Goal: Information Seeking & Learning: Learn about a topic

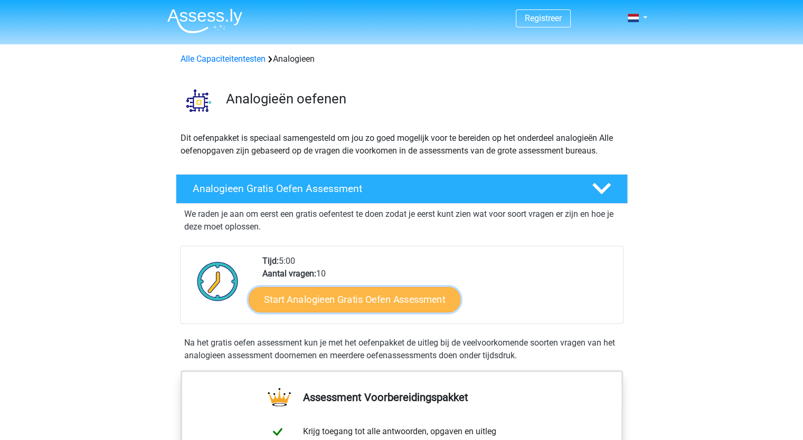
click at [343, 298] on link "Start Analogieen Gratis Oefen Assessment" at bounding box center [355, 299] width 212 height 25
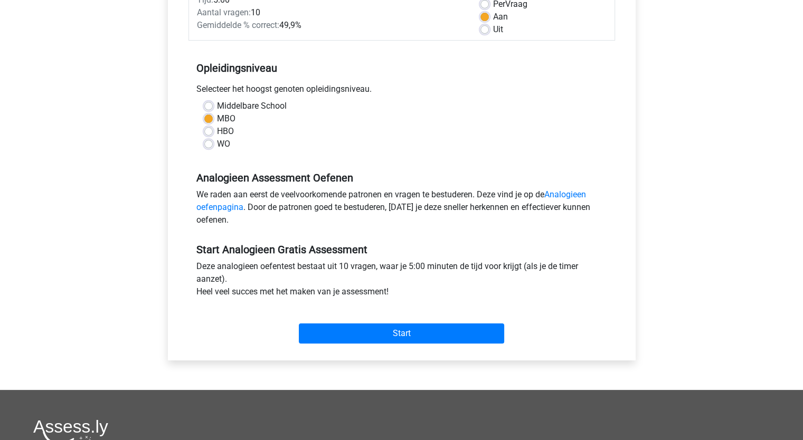
scroll to position [211, 0]
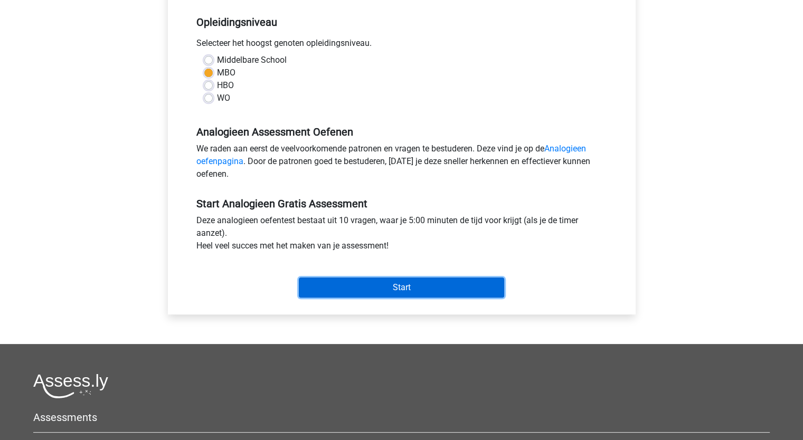
click at [367, 290] on input "Start" at bounding box center [401, 288] width 205 height 20
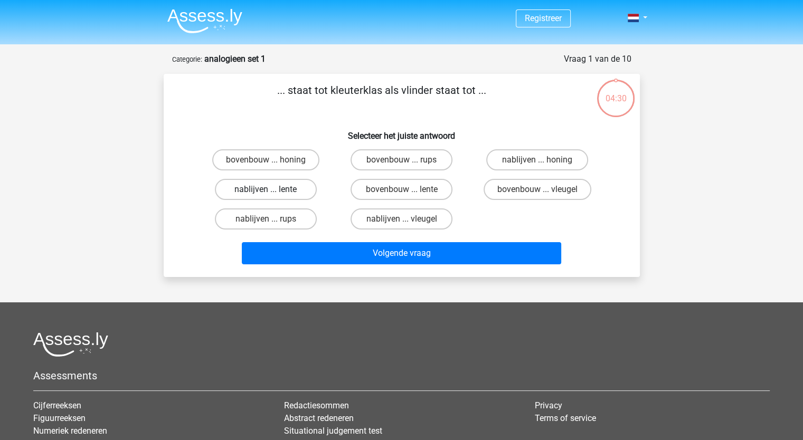
click at [303, 186] on label "nablijven ... lente" at bounding box center [266, 189] width 102 height 21
click at [273, 190] on input "nablijven ... lente" at bounding box center [269, 193] width 7 height 7
radio input "true"
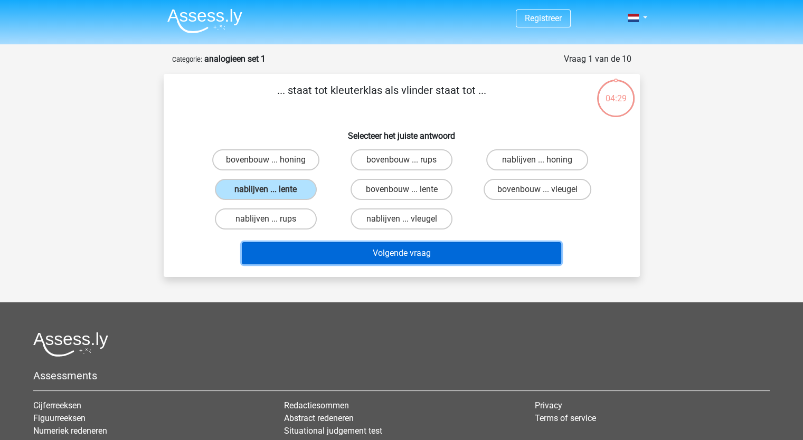
click at [348, 253] on button "Volgende vraag" at bounding box center [402, 253] width 320 height 22
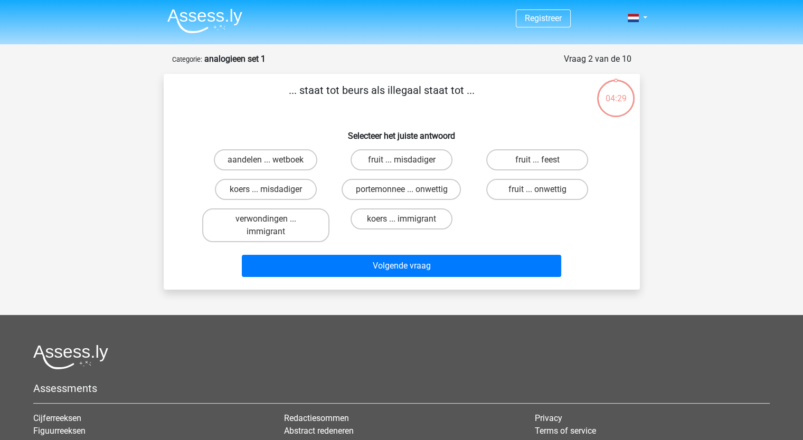
scroll to position [53, 0]
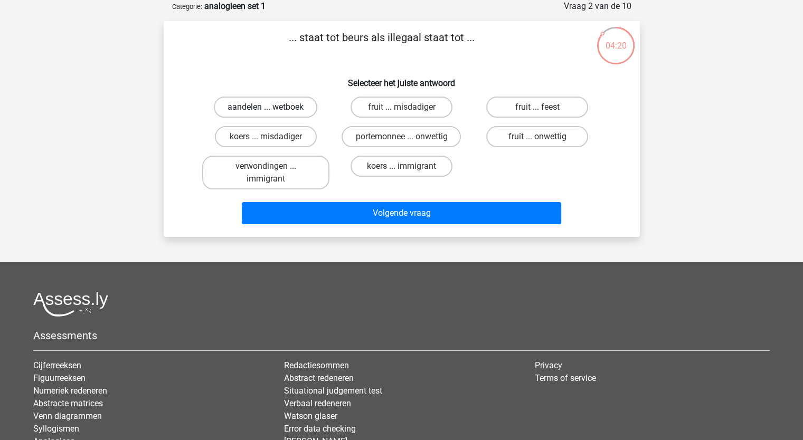
click at [301, 104] on label "aandelen ... wetboek" at bounding box center [266, 107] width 104 height 21
click at [273, 107] on input "aandelen ... wetboek" at bounding box center [269, 110] width 7 height 7
radio input "true"
click at [297, 132] on label "koers ... misdadiger" at bounding box center [266, 136] width 102 height 21
click at [273, 137] on input "koers ... misdadiger" at bounding box center [269, 140] width 7 height 7
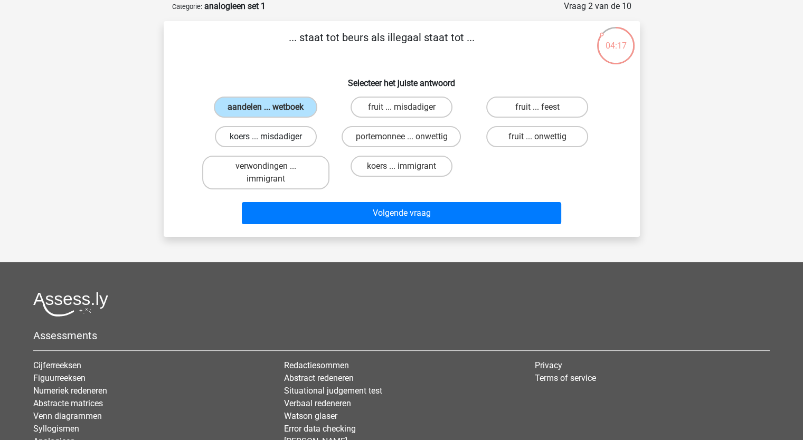
radio input "true"
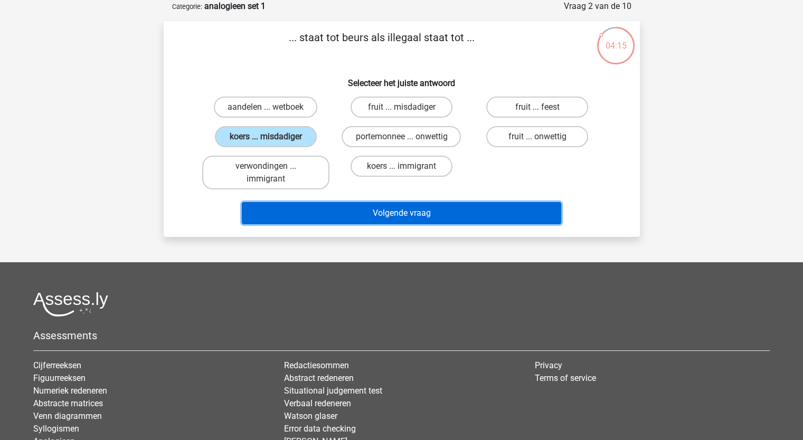
click at [351, 202] on button "Volgende vraag" at bounding box center [402, 213] width 320 height 22
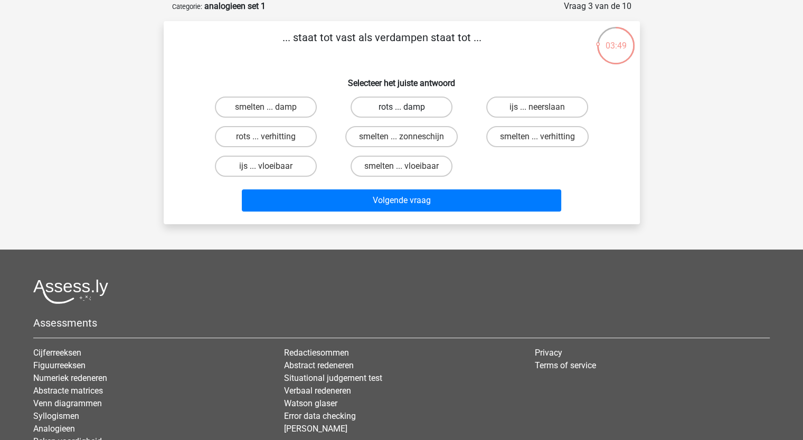
click at [377, 108] on label "rots ... damp" at bounding box center [402, 107] width 102 height 21
click at [401, 108] on input "rots ... damp" at bounding box center [404, 110] width 7 height 7
radio input "true"
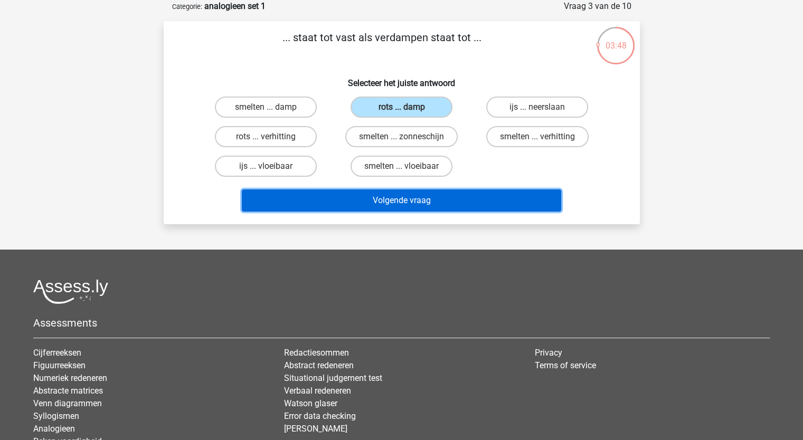
click at [396, 203] on button "Volgende vraag" at bounding box center [402, 201] width 320 height 22
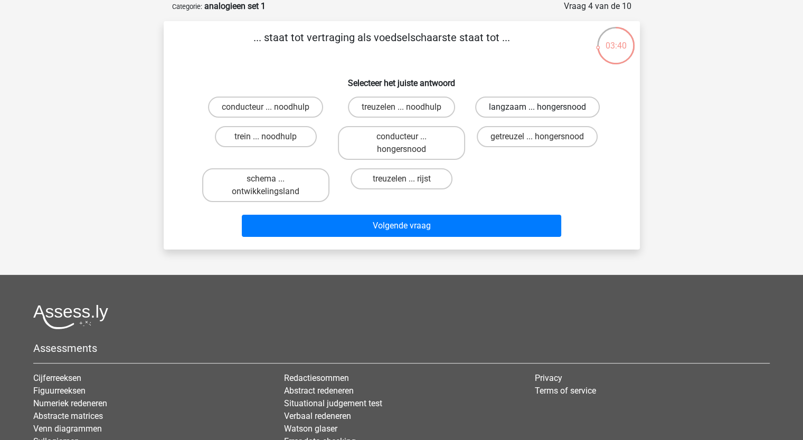
click at [524, 105] on label "langzaam ... hongersnood" at bounding box center [537, 107] width 125 height 21
click at [538, 107] on input "langzaam ... hongersnood" at bounding box center [541, 110] width 7 height 7
radio input "true"
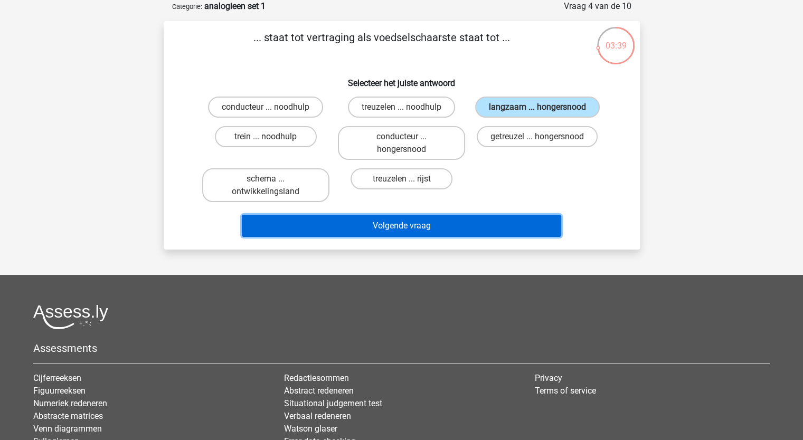
click at [478, 224] on button "Volgende vraag" at bounding box center [402, 226] width 320 height 22
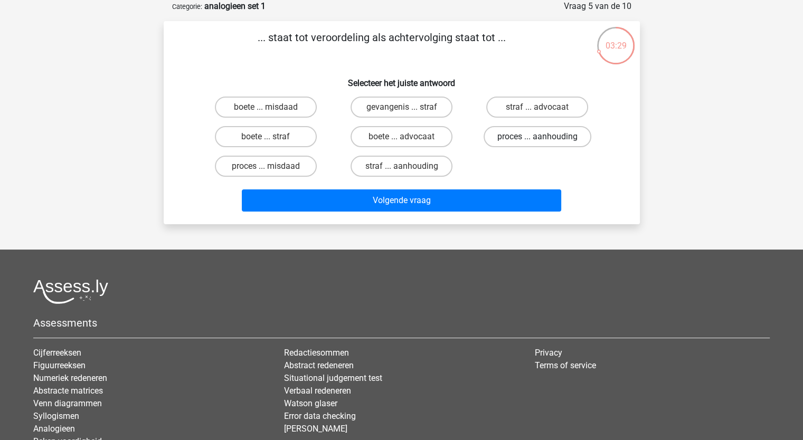
click at [530, 137] on label "proces ... aanhouding" at bounding box center [538, 136] width 108 height 21
click at [538, 137] on input "proces ... aanhouding" at bounding box center [541, 140] width 7 height 7
radio input "true"
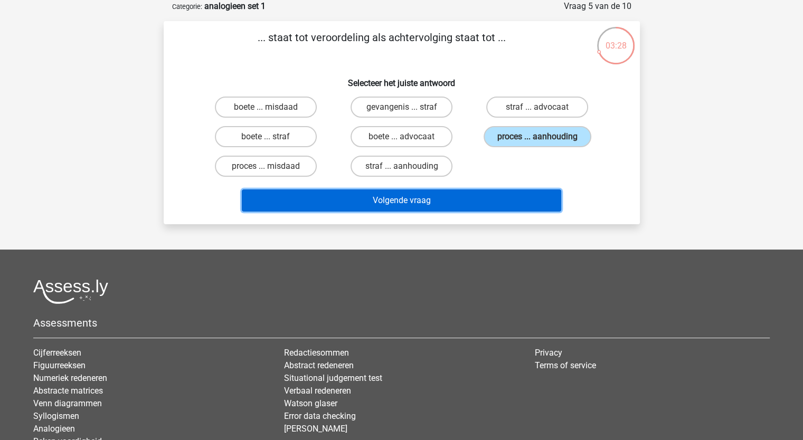
click at [443, 204] on button "Volgende vraag" at bounding box center [402, 201] width 320 height 22
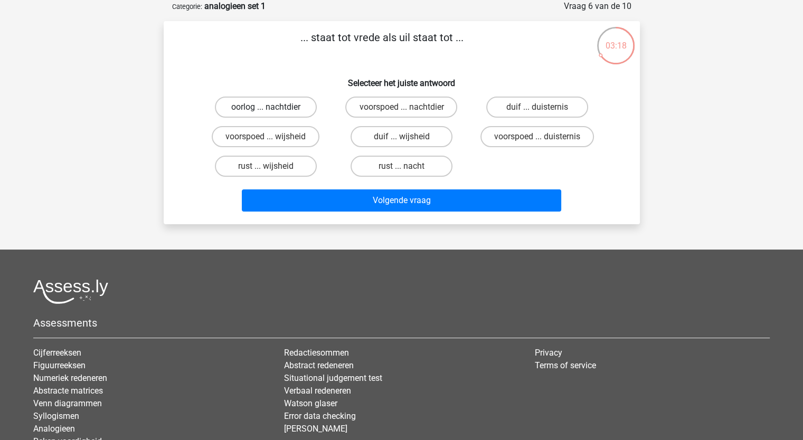
click at [297, 110] on label "oorlog ... nachtdier" at bounding box center [266, 107] width 102 height 21
click at [273, 110] on input "oorlog ... nachtdier" at bounding box center [269, 110] width 7 height 7
radio input "true"
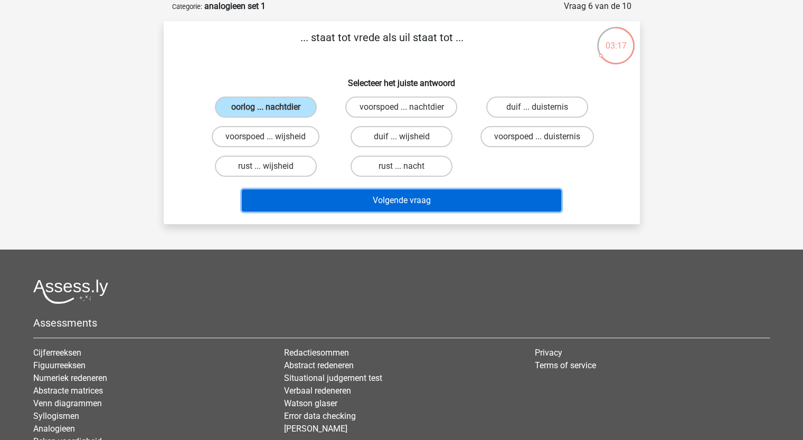
click at [331, 199] on button "Volgende vraag" at bounding box center [402, 201] width 320 height 22
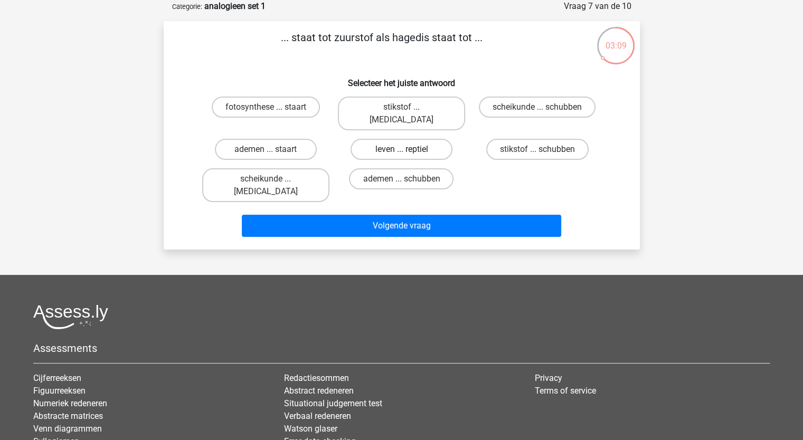
click at [422, 139] on label "leven ... reptiel" at bounding box center [402, 149] width 102 height 21
click at [408, 149] on input "leven ... reptiel" at bounding box center [404, 152] width 7 height 7
radio input "true"
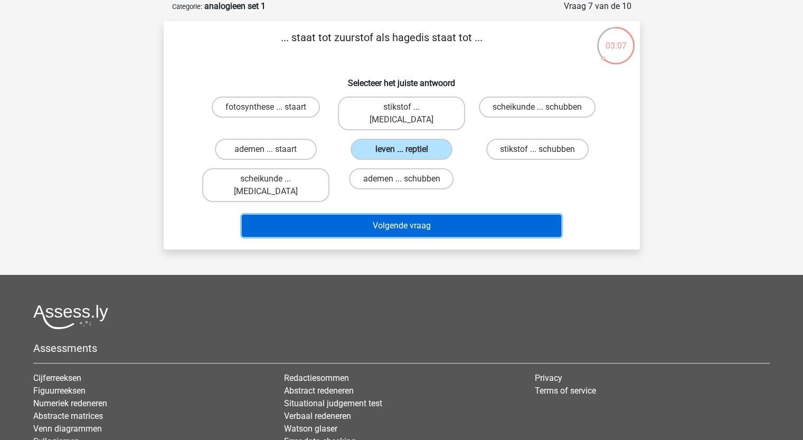
click at [428, 215] on button "Volgende vraag" at bounding box center [402, 226] width 320 height 22
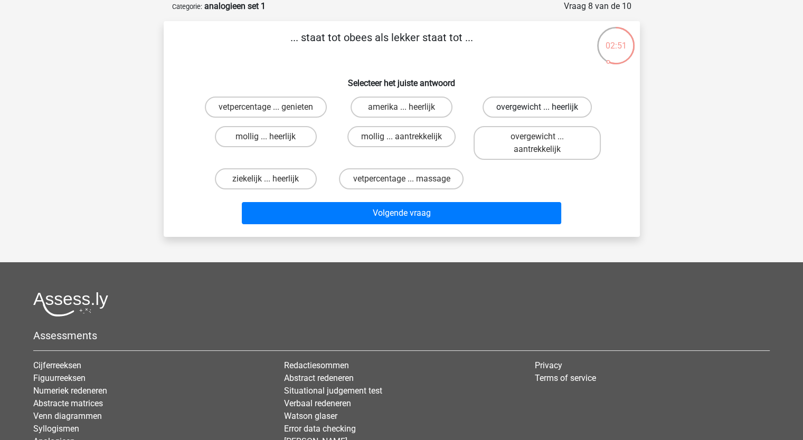
click at [516, 105] on label "overgewicht ... heerlijk" at bounding box center [537, 107] width 109 height 21
click at [538, 107] on input "overgewicht ... heerlijk" at bounding box center [541, 110] width 7 height 7
radio input "true"
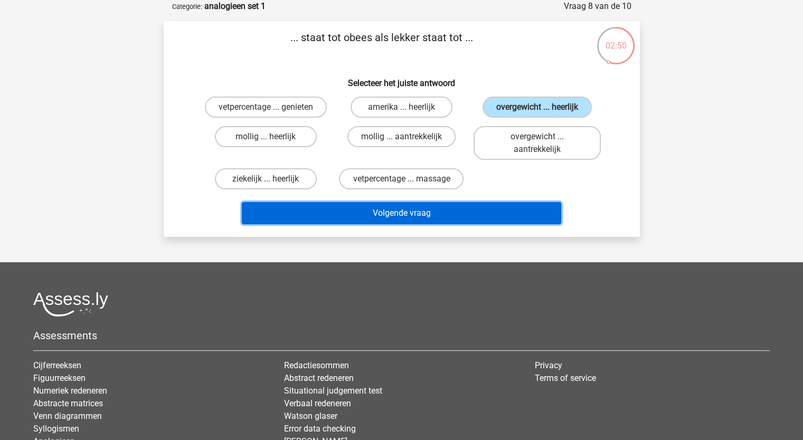
click at [461, 206] on button "Volgende vraag" at bounding box center [402, 213] width 320 height 22
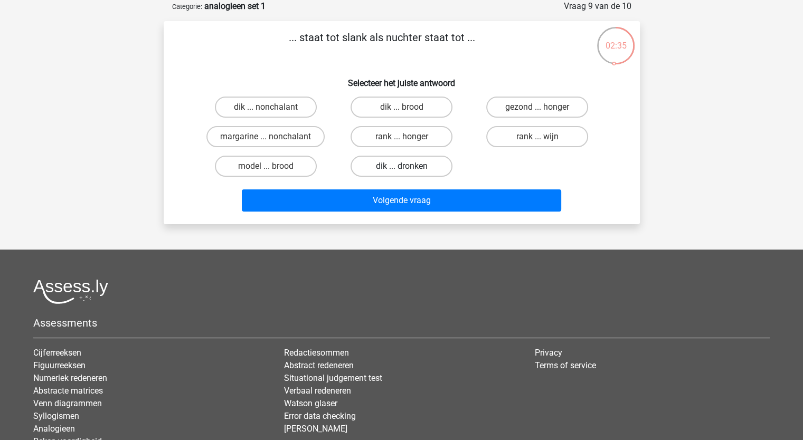
click at [383, 163] on label "dik ... dronken" at bounding box center [402, 166] width 102 height 21
click at [401, 166] on input "dik ... dronken" at bounding box center [404, 169] width 7 height 7
radio input "true"
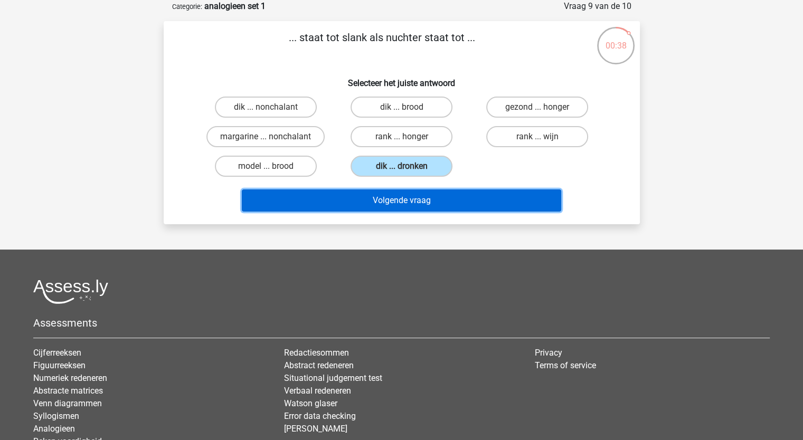
click at [443, 195] on button "Volgende vraag" at bounding box center [402, 201] width 320 height 22
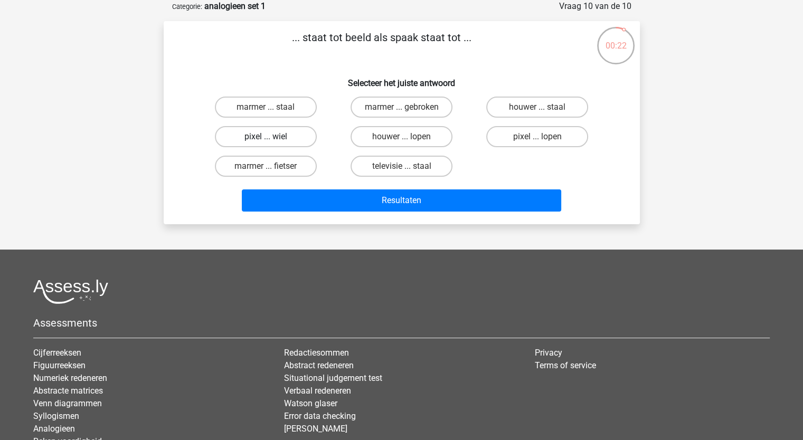
click at [287, 135] on label "pixel ... wiel" at bounding box center [266, 136] width 102 height 21
click at [273, 137] on input "pixel ... wiel" at bounding box center [269, 140] width 7 height 7
radio input "true"
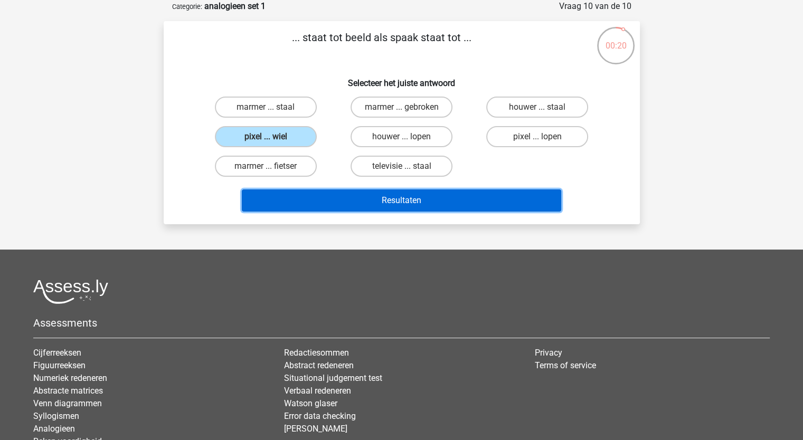
click at [321, 195] on button "Resultaten" at bounding box center [402, 201] width 320 height 22
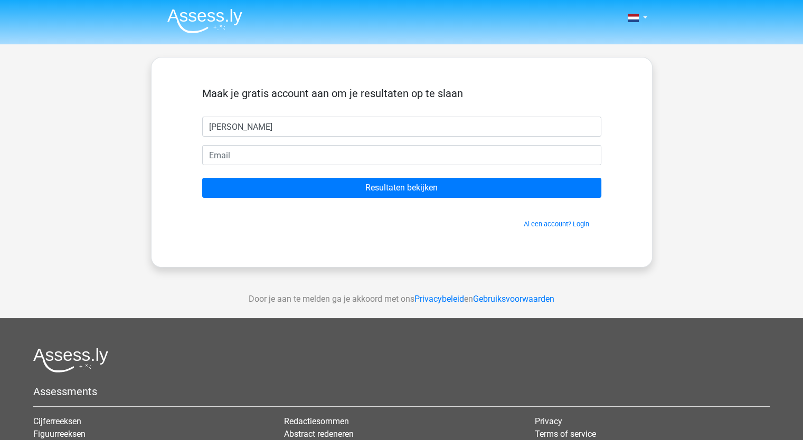
type input "[PERSON_NAME]"
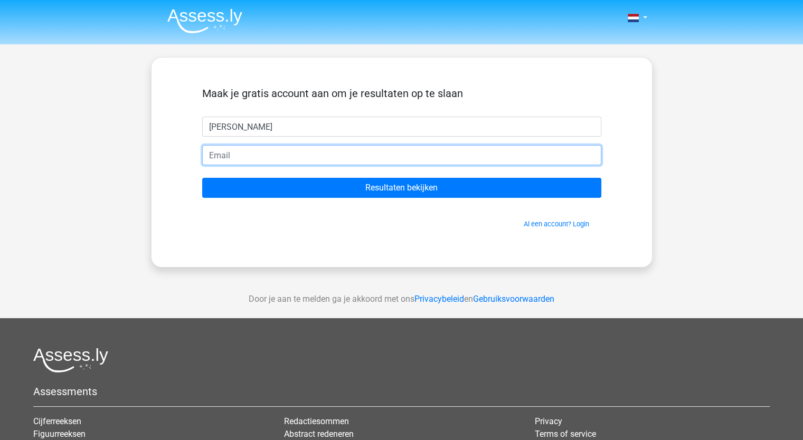
click at [232, 157] on input "email" at bounding box center [401, 155] width 399 height 20
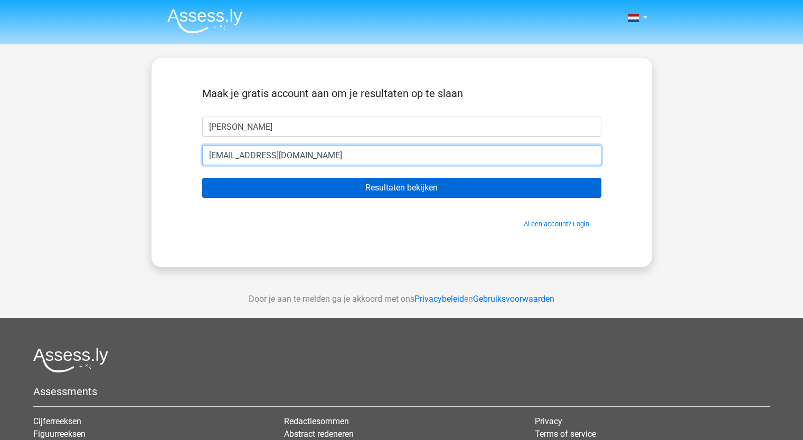
type input "[EMAIL_ADDRESS][DOMAIN_NAME]"
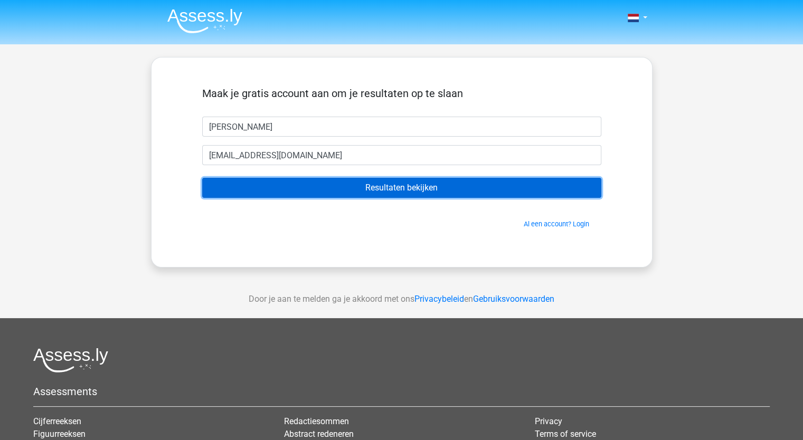
drag, startPoint x: 316, startPoint y: 187, endPoint x: 322, endPoint y: 189, distance: 6.0
click at [320, 189] on input "Resultaten bekijken" at bounding box center [401, 188] width 399 height 20
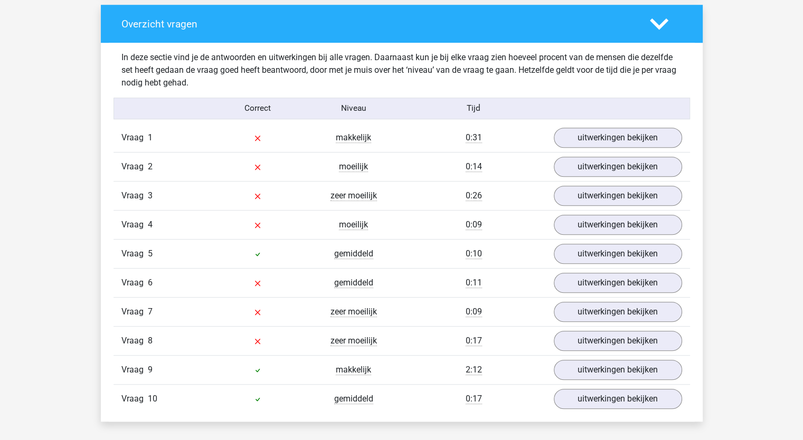
scroll to position [792, 0]
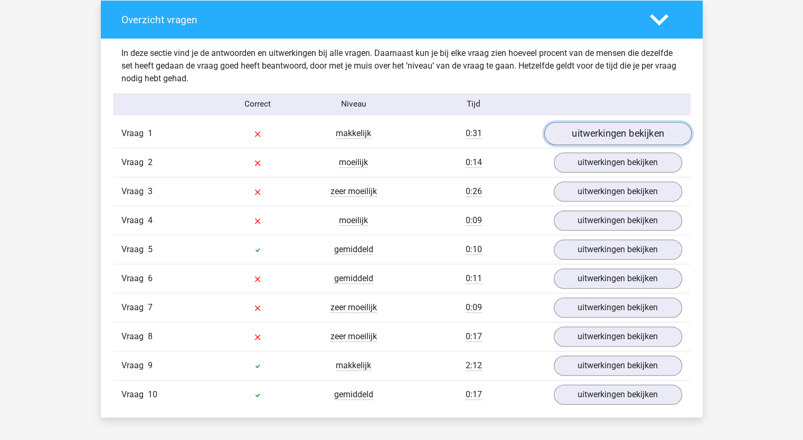
click at [638, 134] on link "uitwerkingen bekijken" at bounding box center [617, 133] width 147 height 23
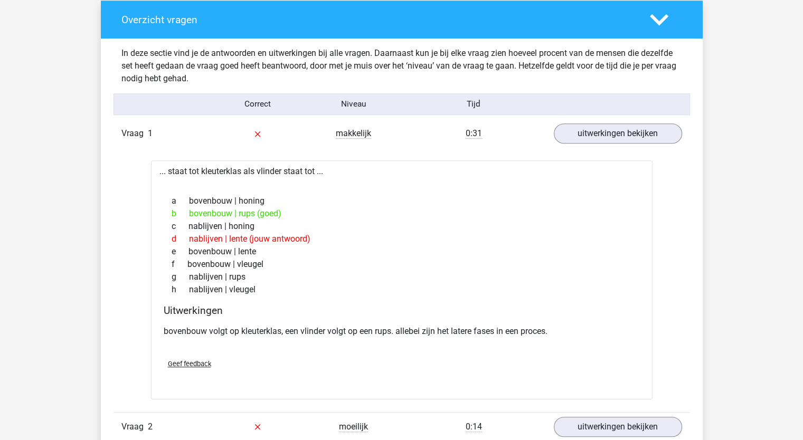
click at [658, 28] on icon at bounding box center [659, 20] width 18 height 18
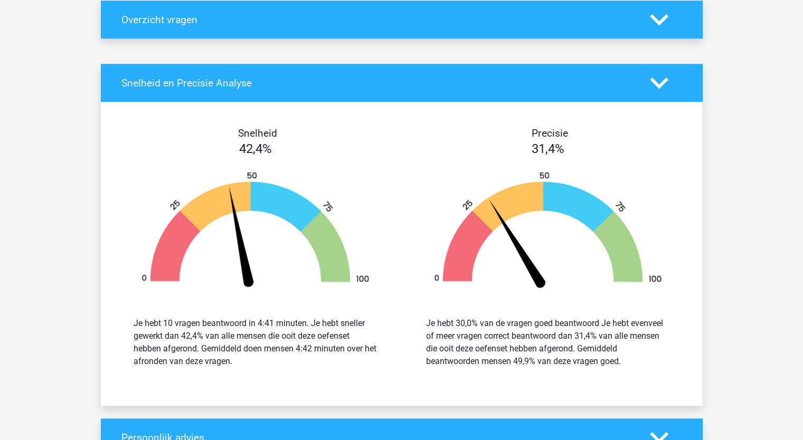
click at [666, 78] on polygon at bounding box center [659, 83] width 18 height 12
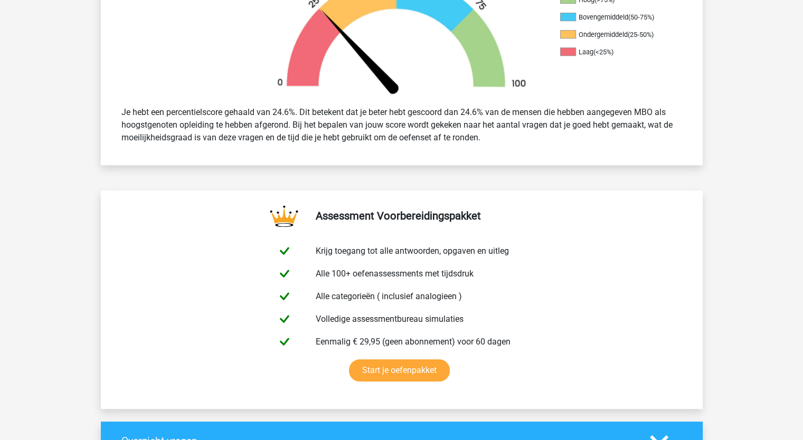
scroll to position [422, 0]
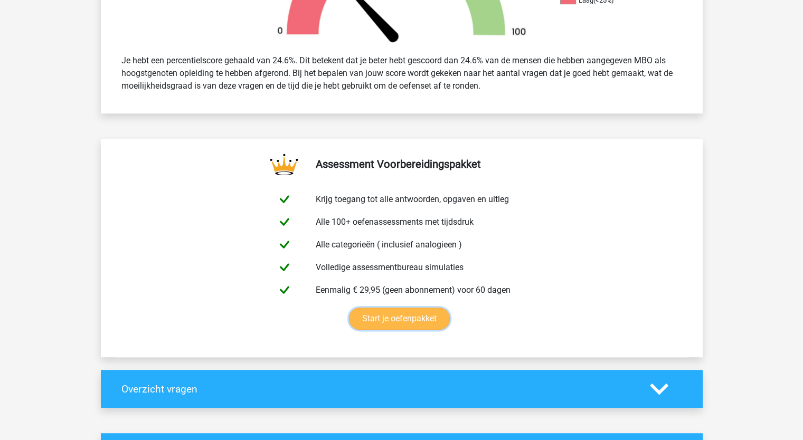
click at [419, 324] on link "Start je oefenpakket" at bounding box center [399, 319] width 101 height 22
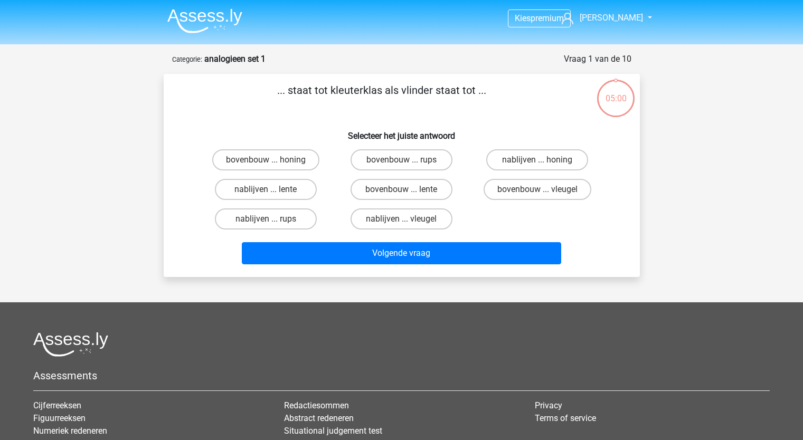
scroll to position [53, 0]
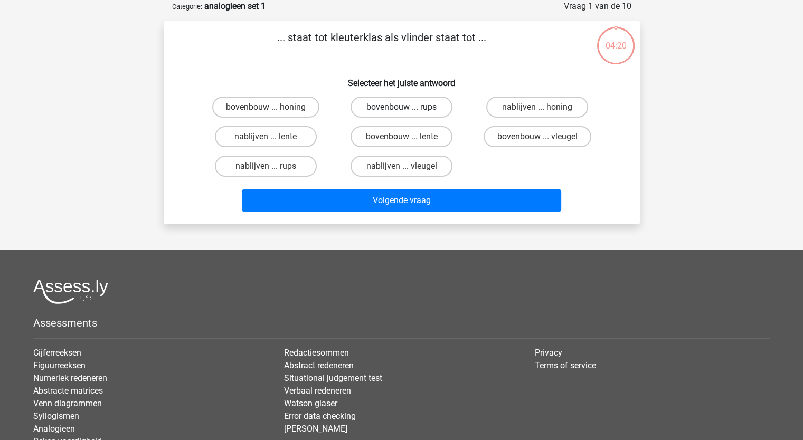
click at [419, 105] on label "bovenbouw ... rups" at bounding box center [402, 107] width 102 height 21
click at [408, 107] on input "bovenbouw ... rups" at bounding box center [404, 110] width 7 height 7
radio input "true"
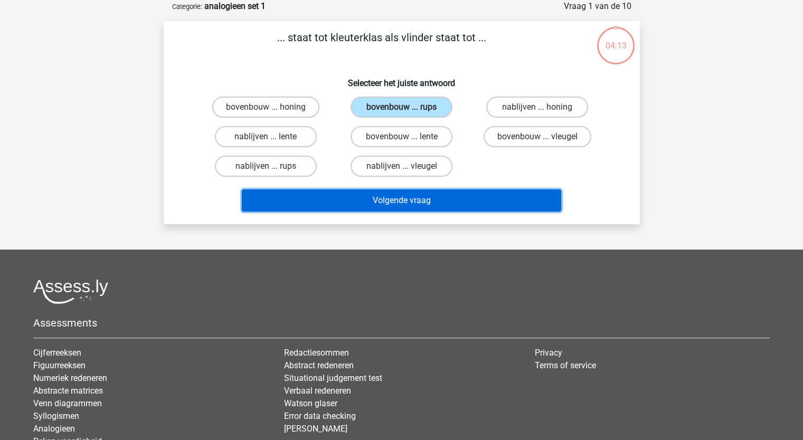
click at [492, 201] on button "Volgende vraag" at bounding box center [402, 201] width 320 height 22
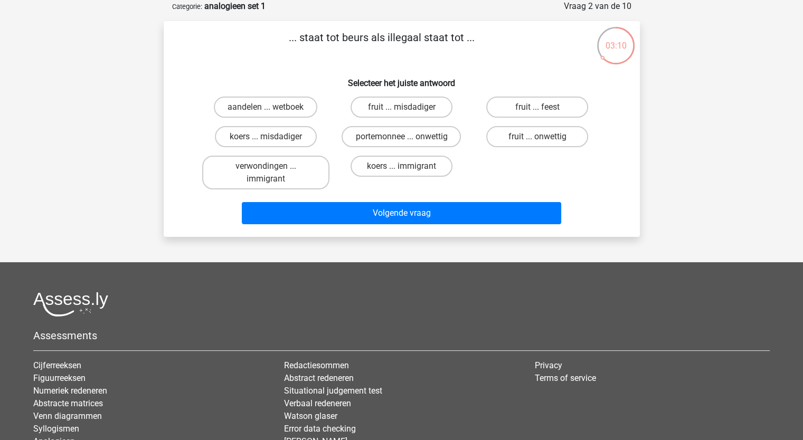
drag, startPoint x: 283, startPoint y: 136, endPoint x: 309, endPoint y: 152, distance: 30.1
click at [297, 143] on label "koers ... misdadiger" at bounding box center [266, 136] width 102 height 21
click at [273, 143] on input "koers ... misdadiger" at bounding box center [269, 140] width 7 height 7
radio input "true"
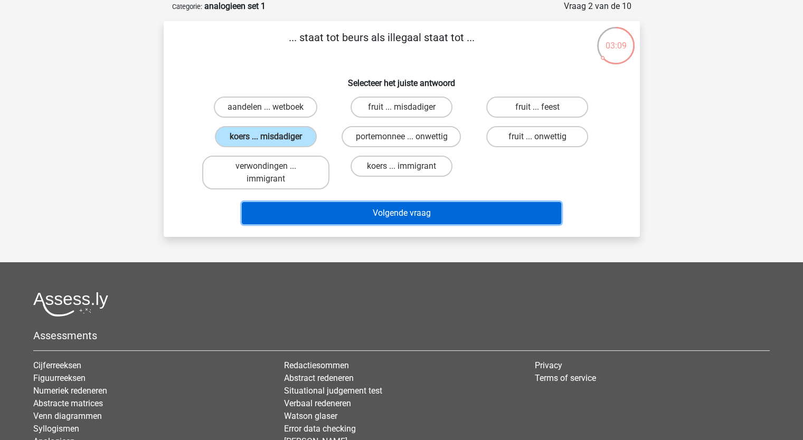
click at [418, 210] on button "Volgende vraag" at bounding box center [402, 213] width 320 height 22
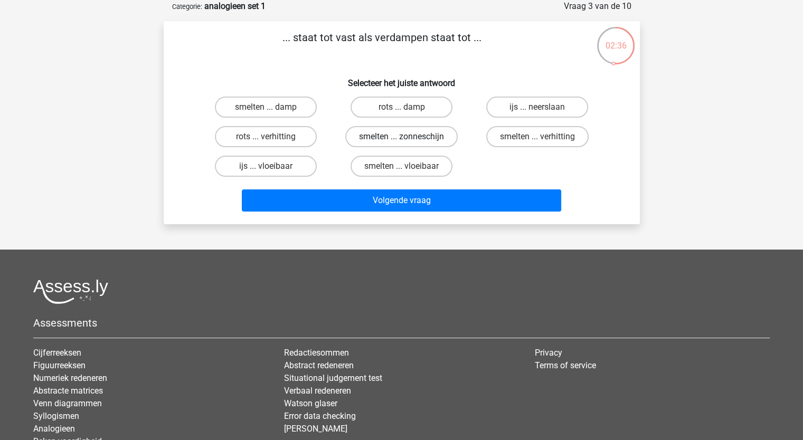
click at [427, 134] on label "smelten ... zonneschijn" at bounding box center [401, 136] width 112 height 21
click at [408, 137] on input "smelten ... zonneschijn" at bounding box center [404, 140] width 7 height 7
radio input "true"
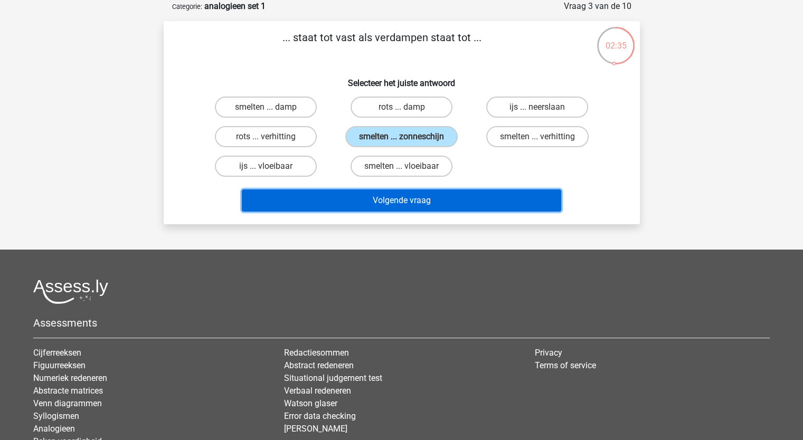
click at [442, 193] on button "Volgende vraag" at bounding box center [402, 201] width 320 height 22
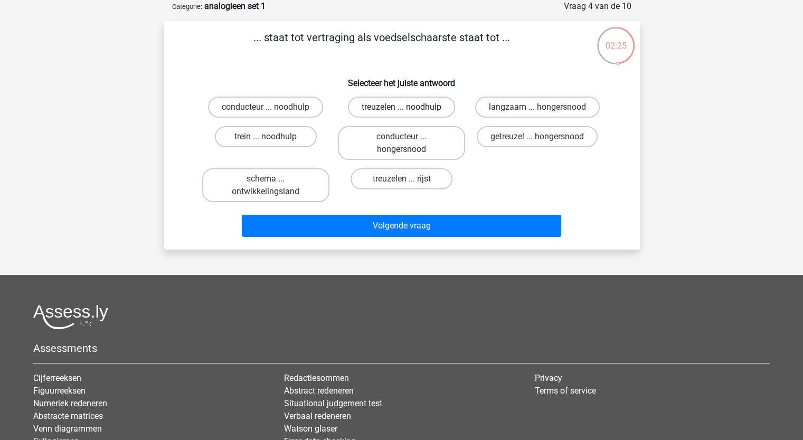
click at [379, 108] on label "treuzelen ... noodhulp" at bounding box center [401, 107] width 107 height 21
click at [401, 108] on input "treuzelen ... noodhulp" at bounding box center [404, 110] width 7 height 7
radio input "true"
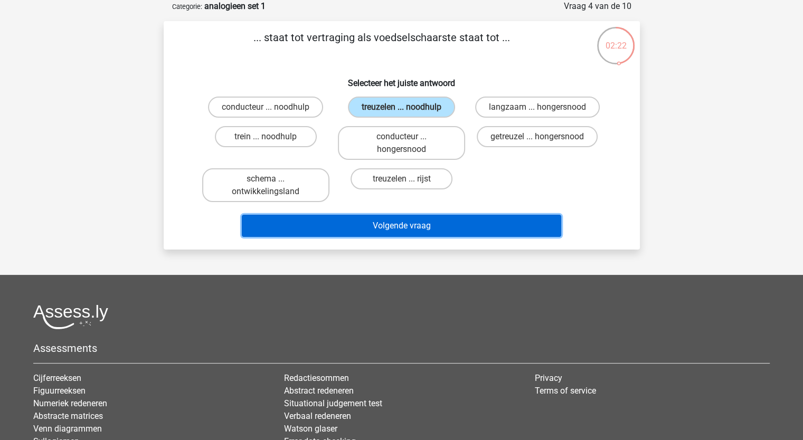
click at [481, 235] on button "Volgende vraag" at bounding box center [402, 226] width 320 height 22
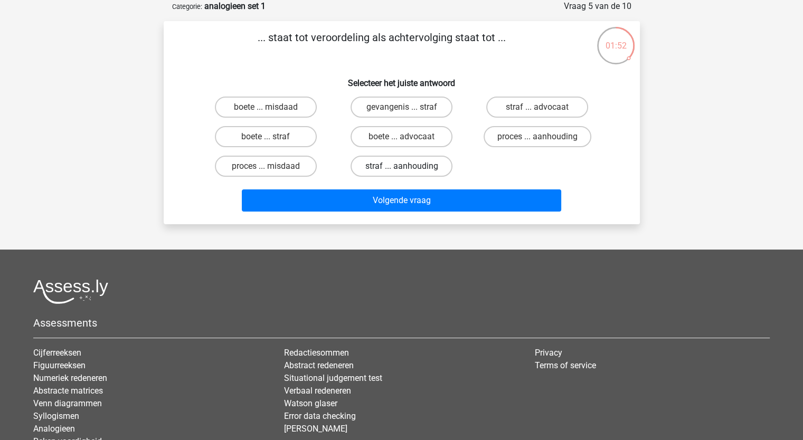
click at [365, 169] on label "straf ... aanhouding" at bounding box center [402, 166] width 102 height 21
click at [401, 169] on input "straf ... aanhouding" at bounding box center [404, 169] width 7 height 7
radio input "true"
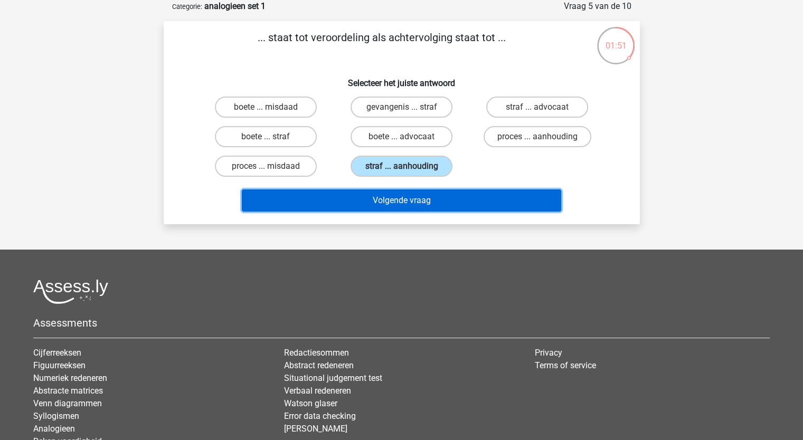
click at [374, 204] on button "Volgende vraag" at bounding box center [402, 201] width 320 height 22
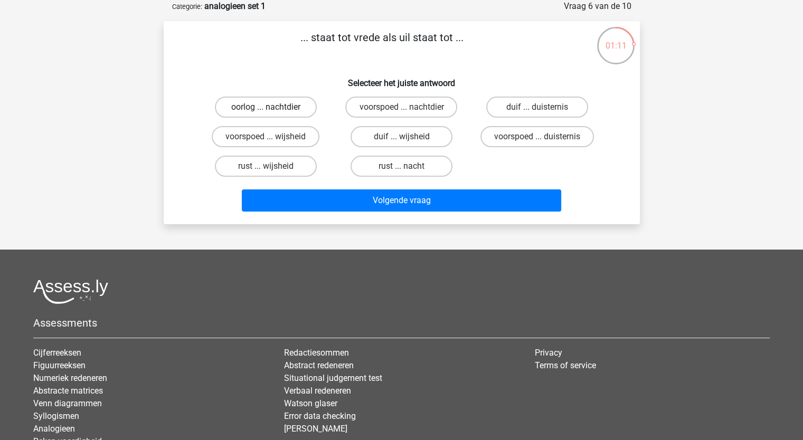
click at [286, 110] on label "oorlog ... nachtdier" at bounding box center [266, 107] width 102 height 21
click at [273, 110] on input "oorlog ... nachtdier" at bounding box center [269, 110] width 7 height 7
radio input "true"
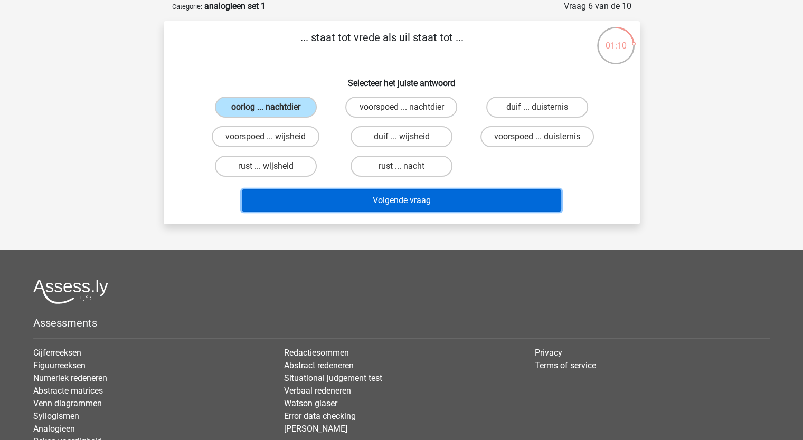
click at [373, 190] on button "Volgende vraag" at bounding box center [402, 201] width 320 height 22
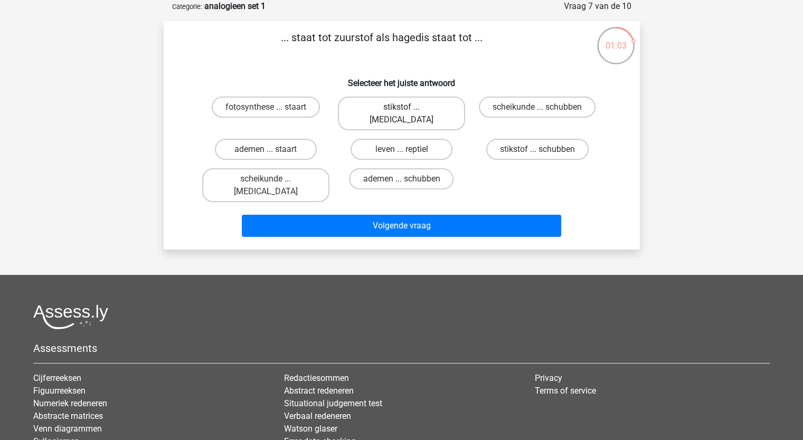
click at [399, 107] on label "stikstof ... krokodil" at bounding box center [401, 114] width 127 height 34
click at [401, 107] on input "stikstof ... krokodil" at bounding box center [404, 110] width 7 height 7
radio input "true"
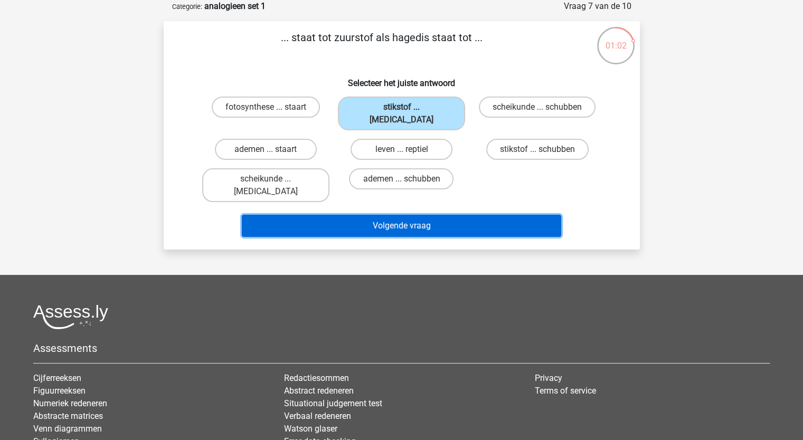
click at [433, 215] on button "Volgende vraag" at bounding box center [402, 226] width 320 height 22
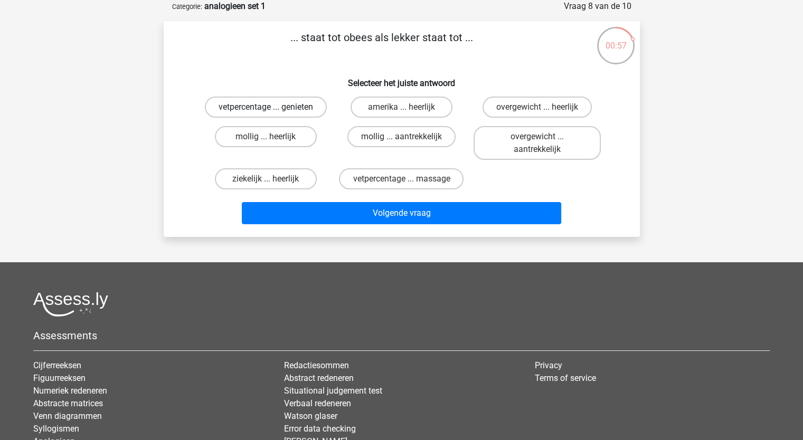
click at [289, 107] on label "vetpercentage ... genieten" at bounding box center [266, 107] width 122 height 21
click at [273, 107] on input "vetpercentage ... genieten" at bounding box center [269, 110] width 7 height 7
radio input "true"
click at [504, 105] on label "overgewicht ... heerlijk" at bounding box center [537, 107] width 109 height 21
click at [538, 107] on input "overgewicht ... heerlijk" at bounding box center [541, 110] width 7 height 7
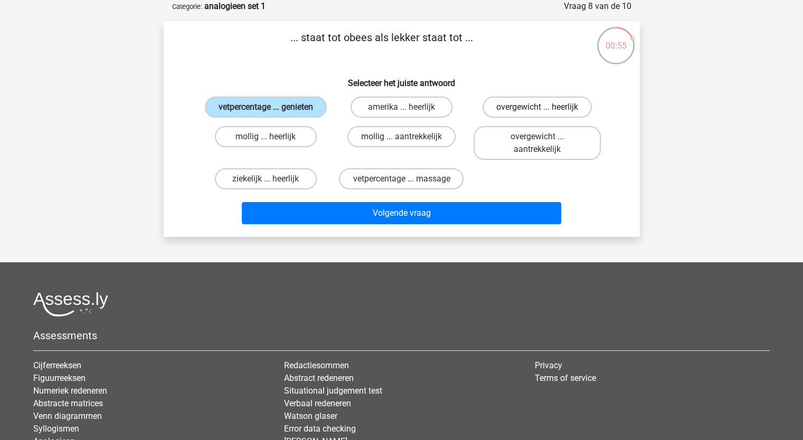
radio input "true"
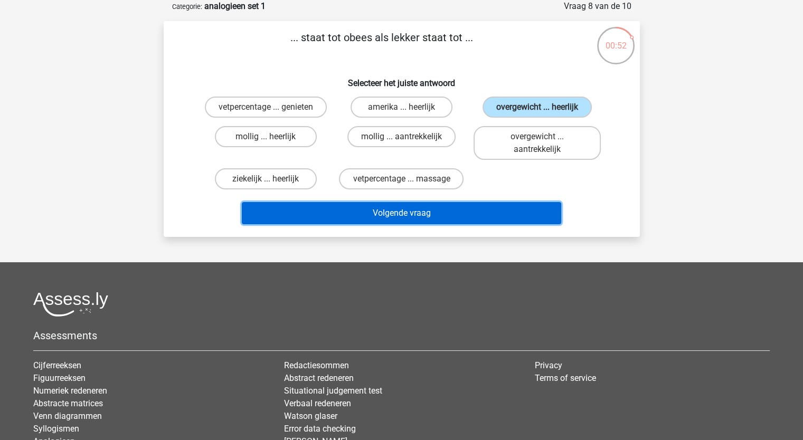
click at [483, 210] on button "Volgende vraag" at bounding box center [402, 213] width 320 height 22
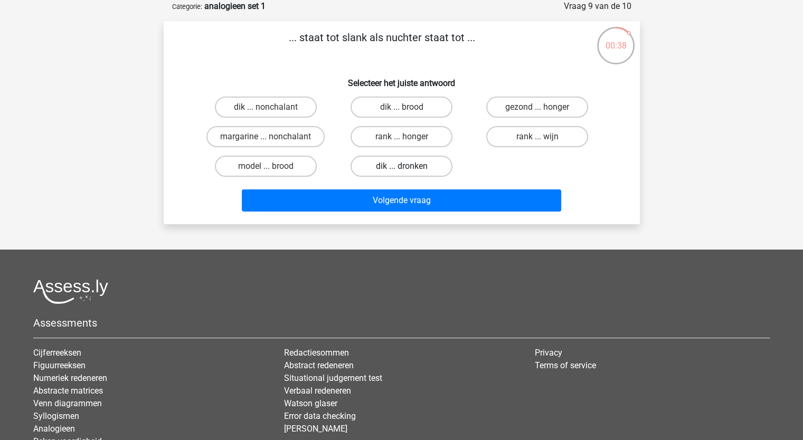
click at [378, 160] on label "dik ... dronken" at bounding box center [402, 166] width 102 height 21
click at [401, 166] on input "dik ... dronken" at bounding box center [404, 169] width 7 height 7
radio input "true"
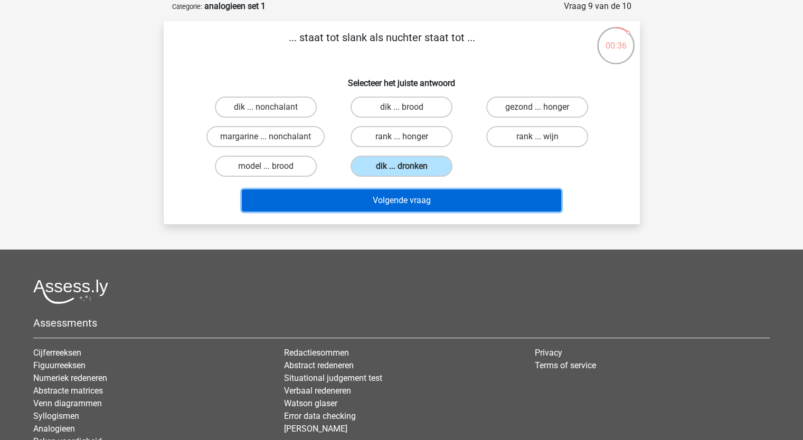
click at [402, 201] on button "Volgende vraag" at bounding box center [402, 201] width 320 height 22
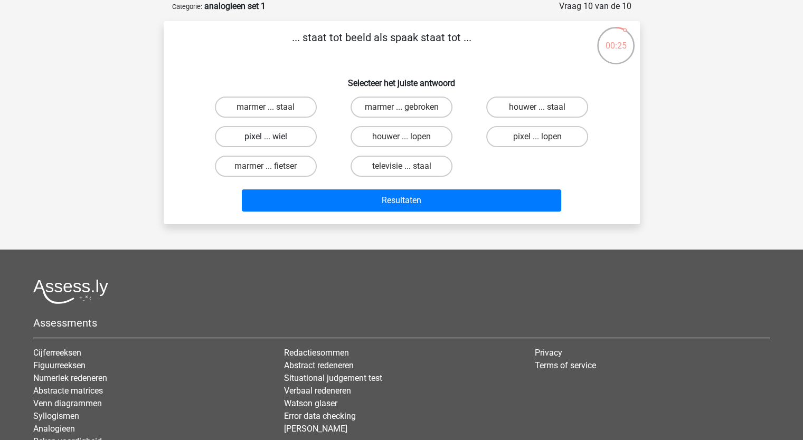
click at [292, 134] on label "pixel ... wiel" at bounding box center [266, 136] width 102 height 21
click at [273, 137] on input "pixel ... wiel" at bounding box center [269, 140] width 7 height 7
radio input "true"
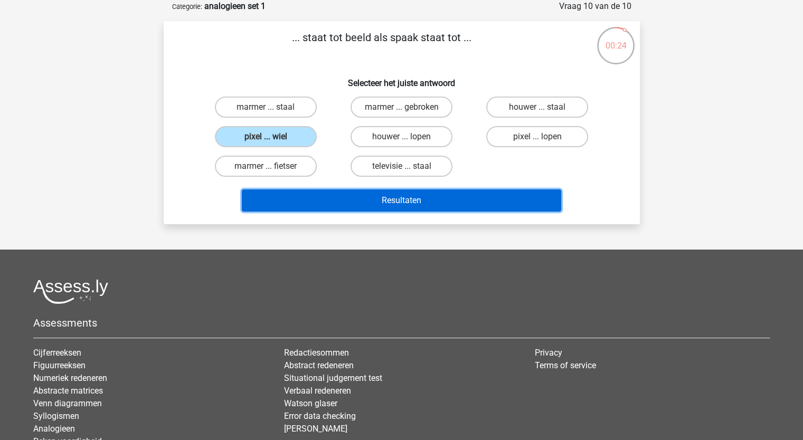
click at [363, 195] on button "Resultaten" at bounding box center [402, 201] width 320 height 22
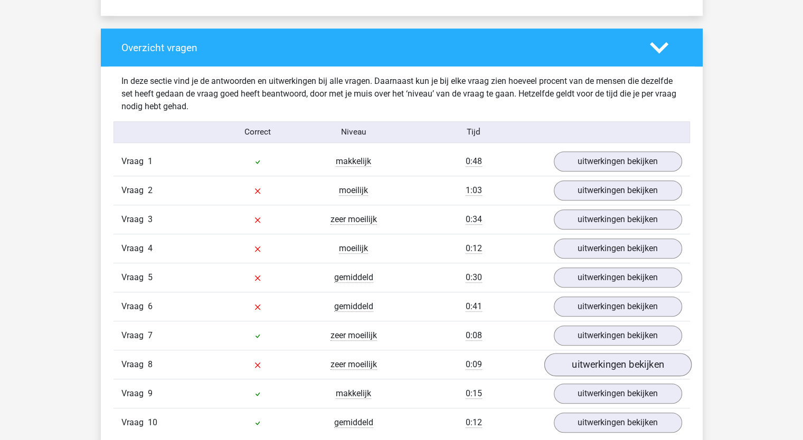
scroll to position [739, 0]
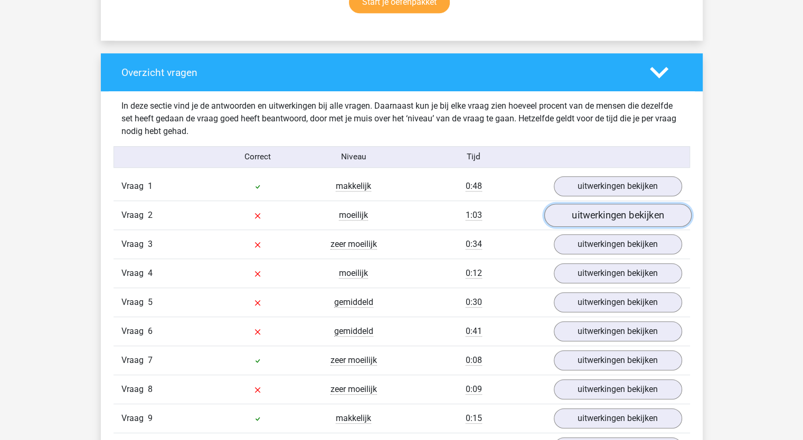
click at [617, 214] on link "uitwerkingen bekijken" at bounding box center [617, 215] width 147 height 23
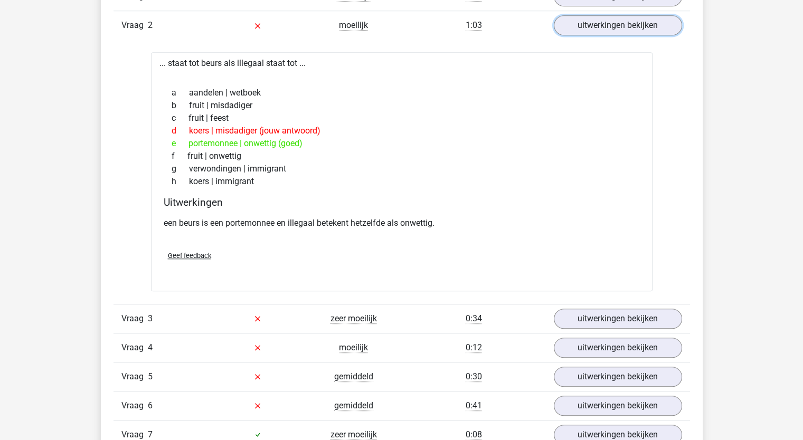
scroll to position [951, 0]
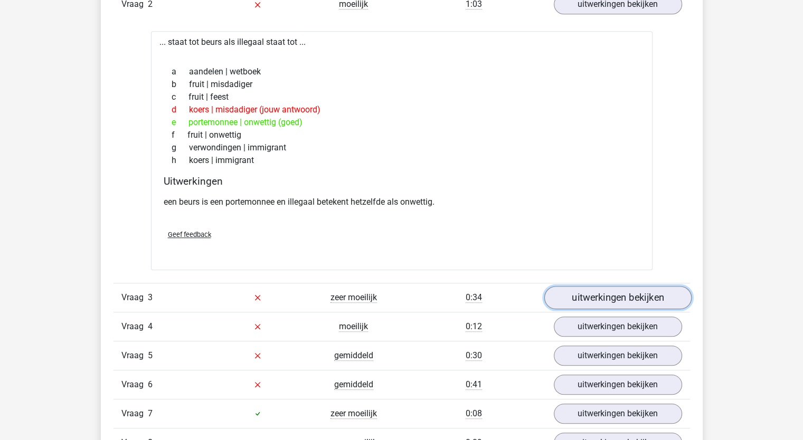
click at [611, 294] on link "uitwerkingen bekijken" at bounding box center [617, 297] width 147 height 23
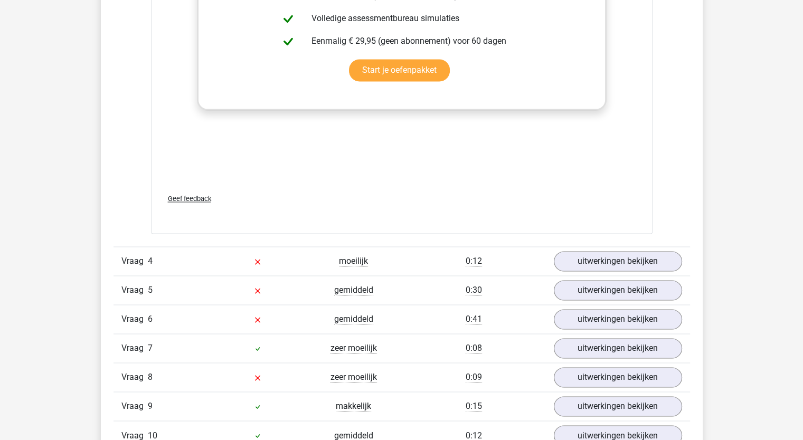
scroll to position [1584, 0]
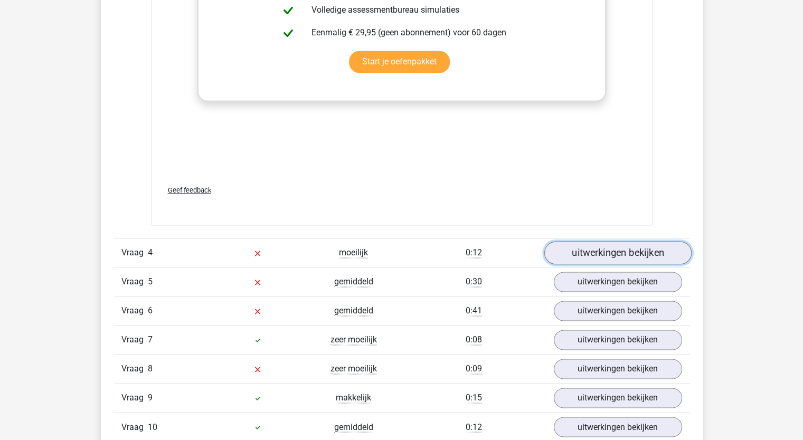
click at [579, 248] on link "uitwerkingen bekijken" at bounding box center [617, 252] width 147 height 23
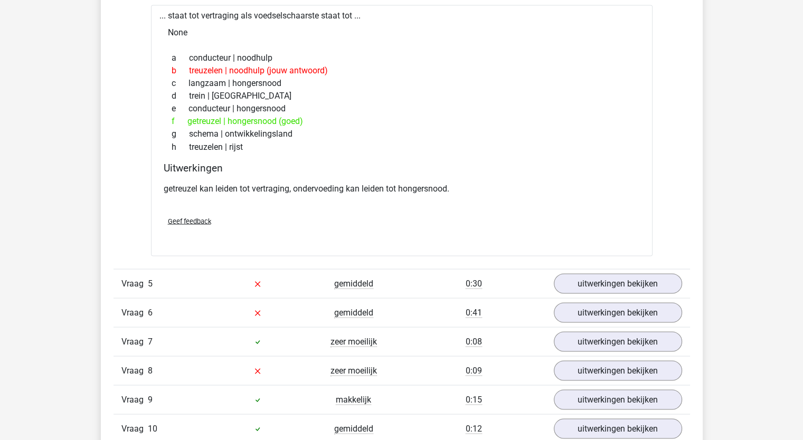
scroll to position [1901, 0]
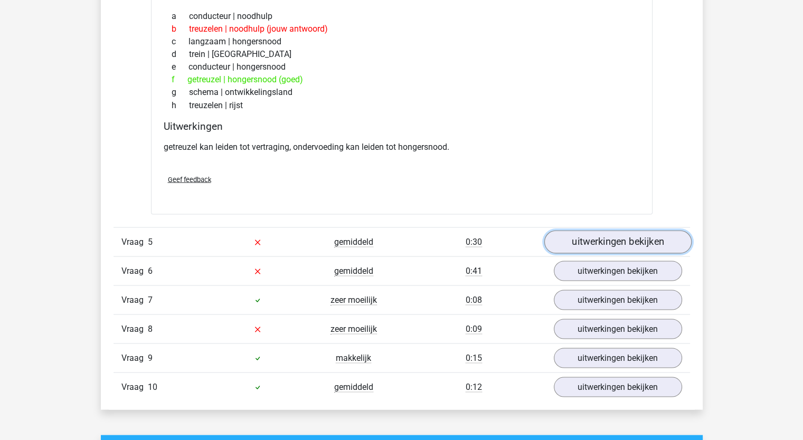
click at [584, 239] on link "uitwerkingen bekijken" at bounding box center [617, 241] width 147 height 23
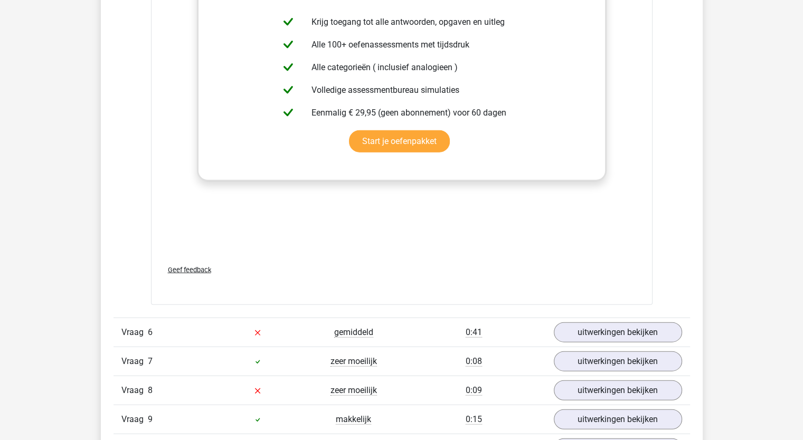
scroll to position [2482, 0]
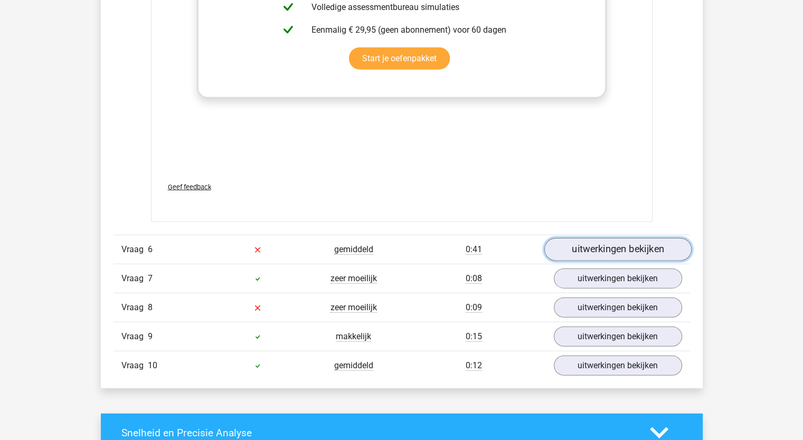
click at [600, 247] on link "uitwerkingen bekijken" at bounding box center [617, 249] width 147 height 23
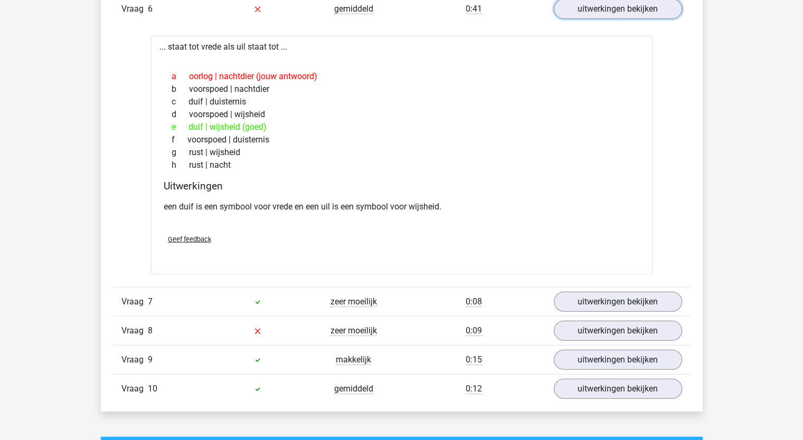
scroll to position [2746, 0]
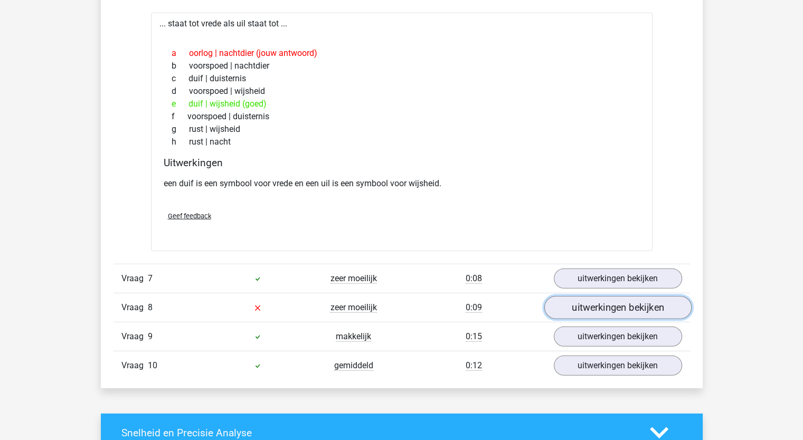
click at [599, 307] on link "uitwerkingen bekijken" at bounding box center [617, 308] width 147 height 23
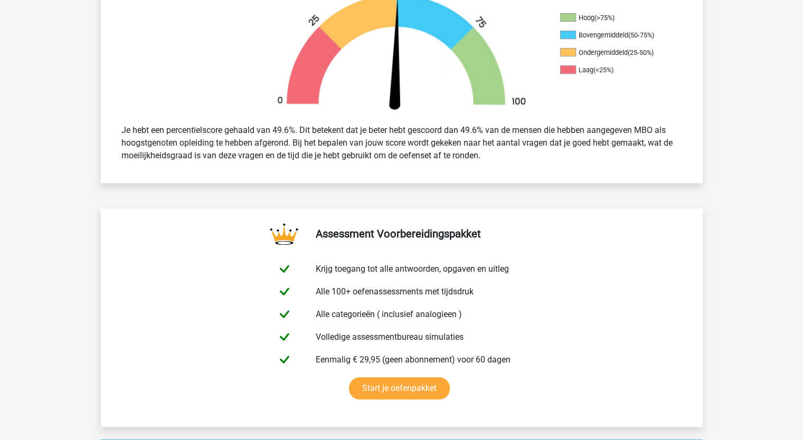
scroll to position [0, 0]
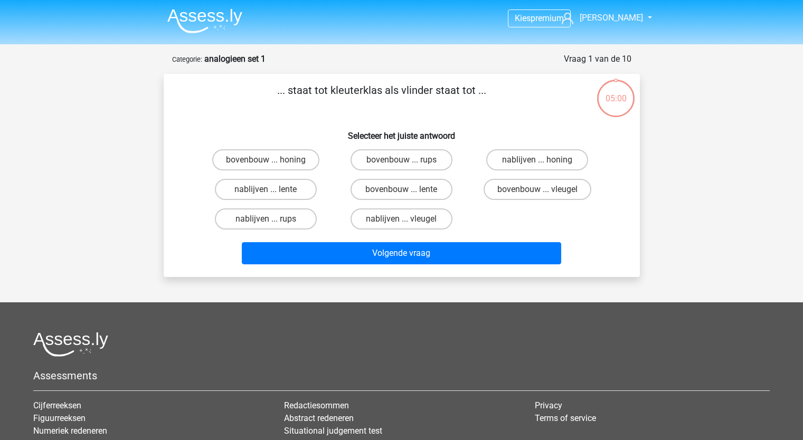
scroll to position [53, 0]
